Goal: Information Seeking & Learning: Find specific fact

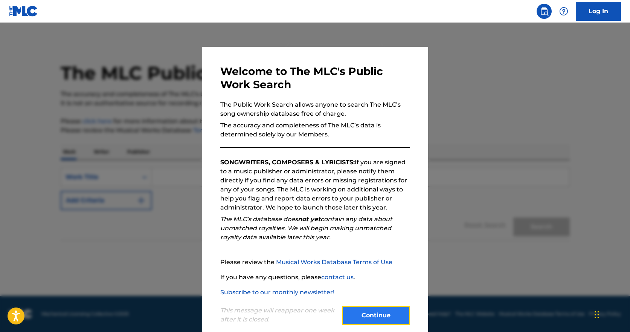
click at [360, 312] on button "Continue" at bounding box center [376, 315] width 68 height 19
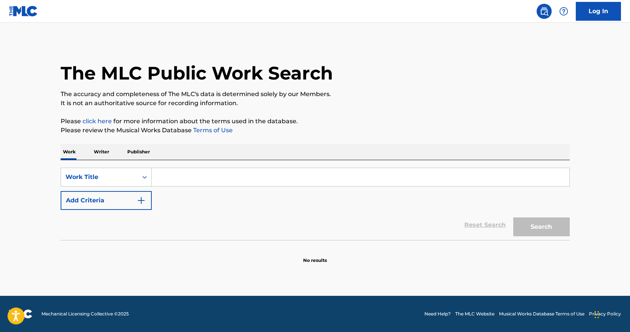
click at [169, 175] on input "Search Form" at bounding box center [361, 177] width 418 height 18
type input "Maranatha"
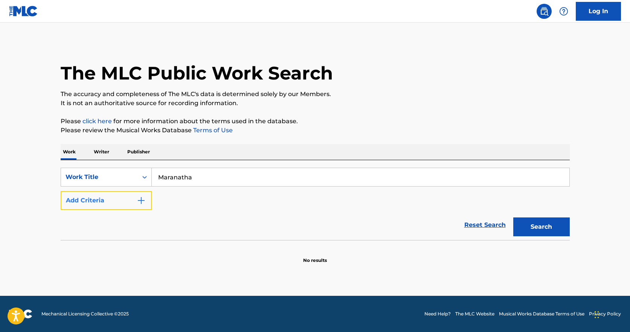
click at [141, 200] on img "Search Form" at bounding box center [141, 200] width 9 height 9
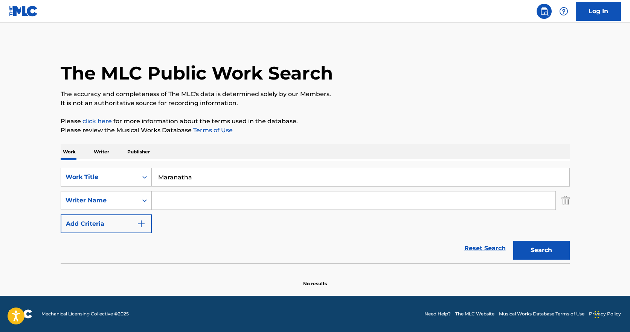
click at [181, 198] on input "Search Form" at bounding box center [354, 200] width 404 height 18
type input "[PERSON_NAME]"
click at [546, 249] on button "Search" at bounding box center [541, 250] width 56 height 19
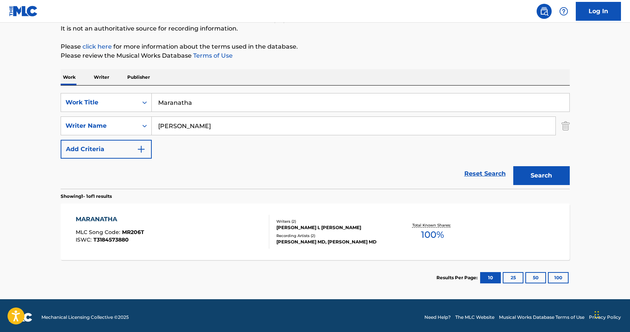
scroll to position [75, 0]
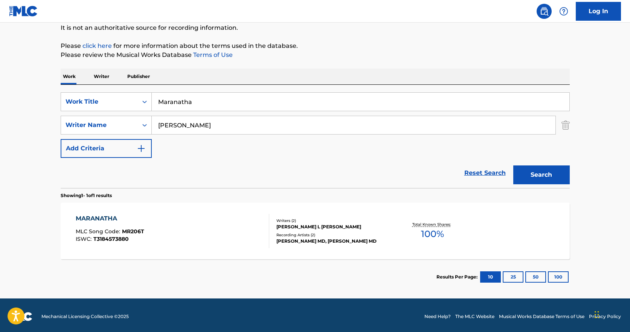
click at [98, 217] on div "MARANATHA" at bounding box center [110, 218] width 69 height 9
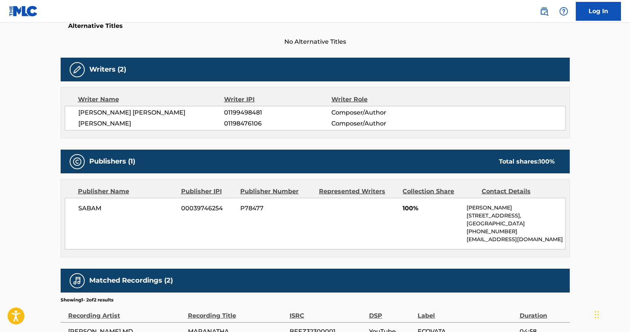
scroll to position [226, 0]
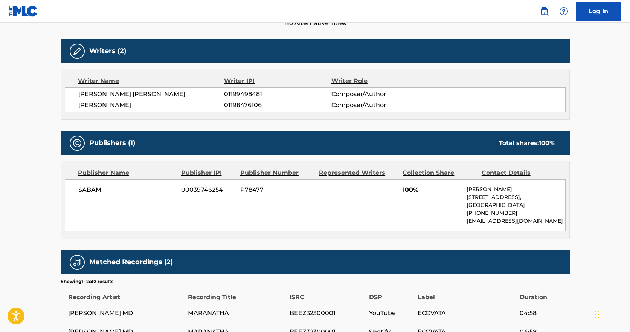
drag, startPoint x: 79, startPoint y: 93, endPoint x: 147, endPoint y: 101, distance: 68.7
click at [147, 101] on div "[PERSON_NAME] [PERSON_NAME] 01199498481 Composer/Author [PERSON_NAME] 011984761…" at bounding box center [315, 99] width 501 height 24
drag, startPoint x: 151, startPoint y: 170, endPoint x: 146, endPoint y: 194, distance: 24.2
click at [151, 173] on div "Publisher Name" at bounding box center [127, 172] width 98 height 9
drag, startPoint x: 80, startPoint y: 104, endPoint x: 137, endPoint y: 102, distance: 56.5
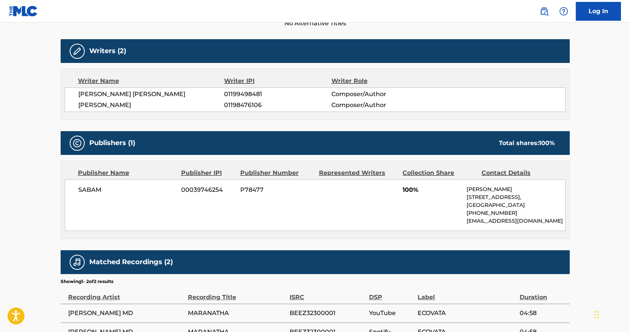
click at [144, 103] on span "[PERSON_NAME]" at bounding box center [151, 105] width 146 height 9
drag, startPoint x: 132, startPoint y: 104, endPoint x: 173, endPoint y: 103, distance: 41.4
click at [173, 103] on span "[PERSON_NAME]" at bounding box center [151, 105] width 146 height 9
drag, startPoint x: 79, startPoint y: 104, endPoint x: 128, endPoint y: 106, distance: 49.4
click at [161, 105] on span "[PERSON_NAME]" at bounding box center [151, 105] width 146 height 9
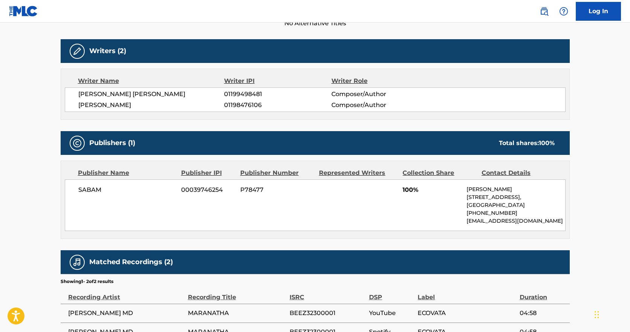
copy span "[PERSON_NAME]"
drag, startPoint x: 467, startPoint y: 188, endPoint x: 515, endPoint y: 189, distance: 47.5
click at [515, 189] on p "[PERSON_NAME]" at bounding box center [516, 189] width 98 height 8
drag, startPoint x: 467, startPoint y: 220, endPoint x: 567, endPoint y: 219, distance: 99.8
click at [567, 219] on div "Publisher Name Publisher IPI Publisher Number Represented Writers Collection Sh…" at bounding box center [315, 200] width 508 height 78
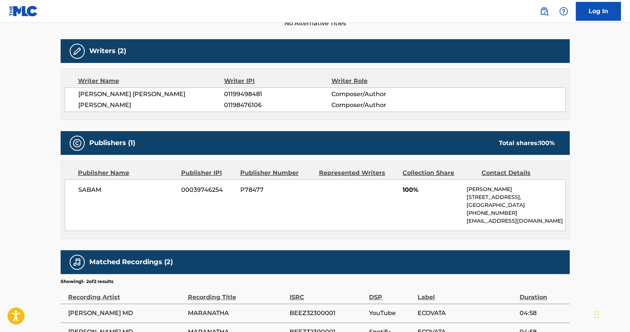
copy p "[EMAIL_ADDRESS][DOMAIN_NAME]"
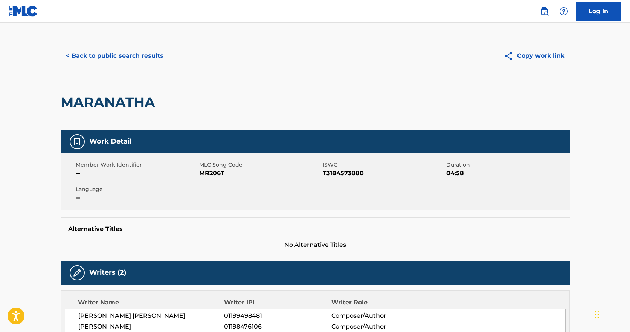
scroll to position [0, 0]
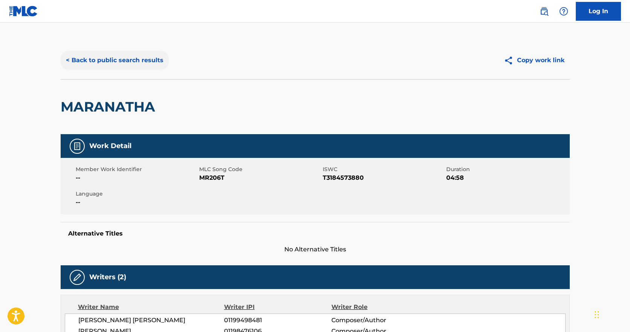
click at [105, 61] on button "< Back to public search results" at bounding box center [115, 60] width 108 height 19
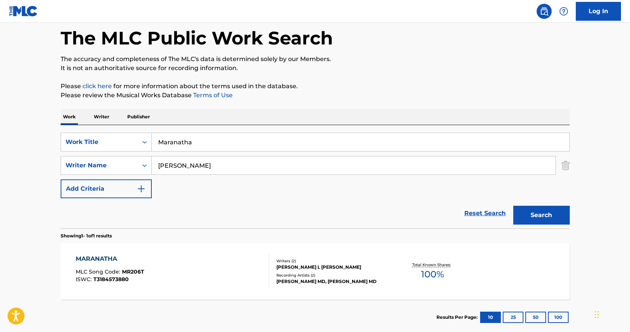
drag, startPoint x: 199, startPoint y: 143, endPoint x: 153, endPoint y: 139, distance: 46.2
click at [157, 140] on input "Maranatha" at bounding box center [361, 142] width 418 height 18
type input "[DATE] Is The Day"
click at [543, 214] on button "Search" at bounding box center [541, 215] width 56 height 19
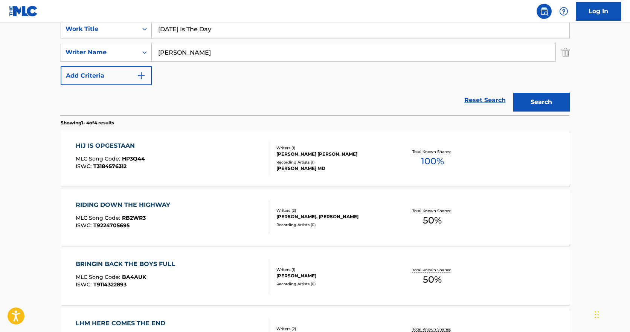
scroll to position [142, 0]
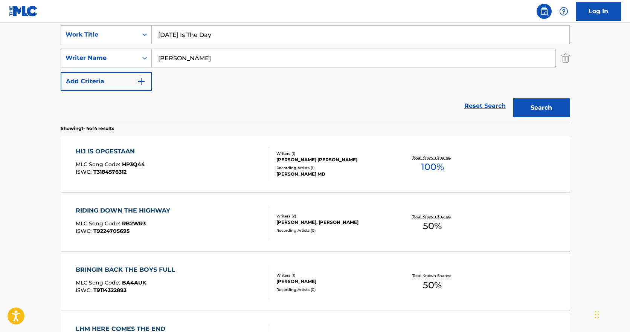
drag, startPoint x: 132, startPoint y: 151, endPoint x: 117, endPoint y: 149, distance: 15.1
click at [117, 149] on div "HIJ IS OPGESTAAN" at bounding box center [110, 151] width 69 height 9
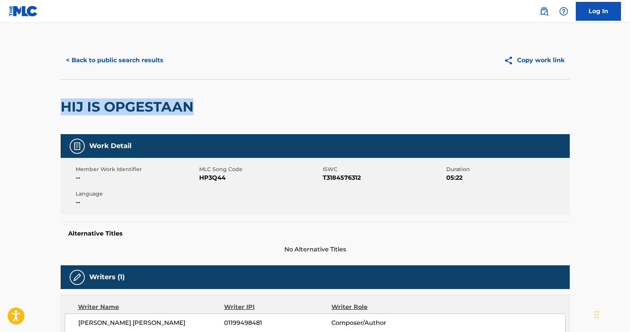
drag, startPoint x: 61, startPoint y: 104, endPoint x: 169, endPoint y: 102, distance: 108.5
click at [210, 105] on div "HIJ IS OPGESTAAN" at bounding box center [315, 106] width 509 height 55
copy h2 "HIJ IS OPGESTAAN"
